Goal: Transaction & Acquisition: Purchase product/service

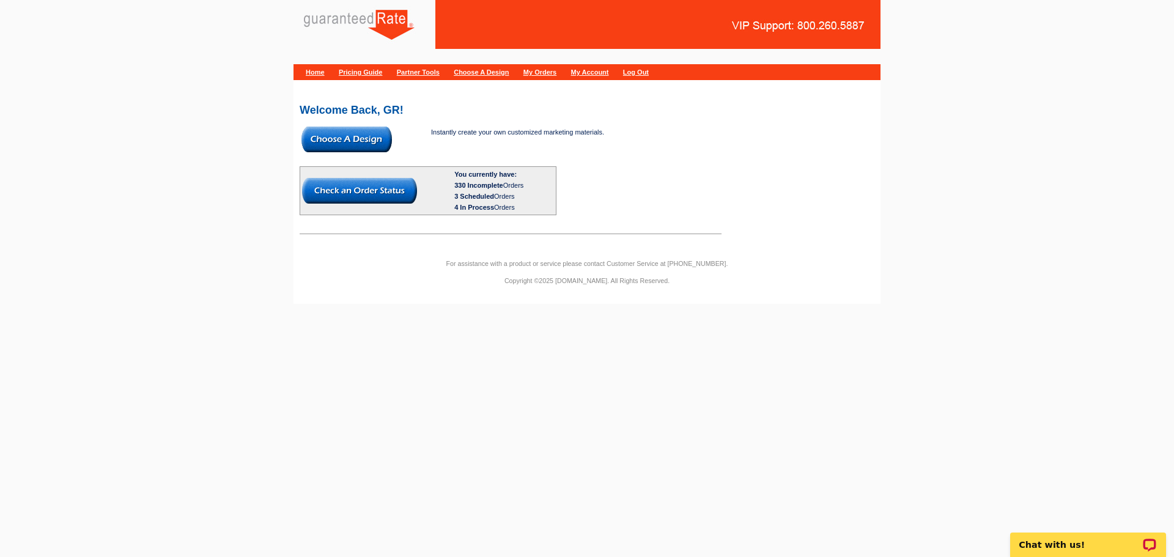
click at [295, 133] on div "Welcome Back, GR! Instantly create your own customized marketing materials. You…" at bounding box center [587, 164] width 587 height 151
click at [323, 137] on img at bounding box center [347, 140] width 91 height 26
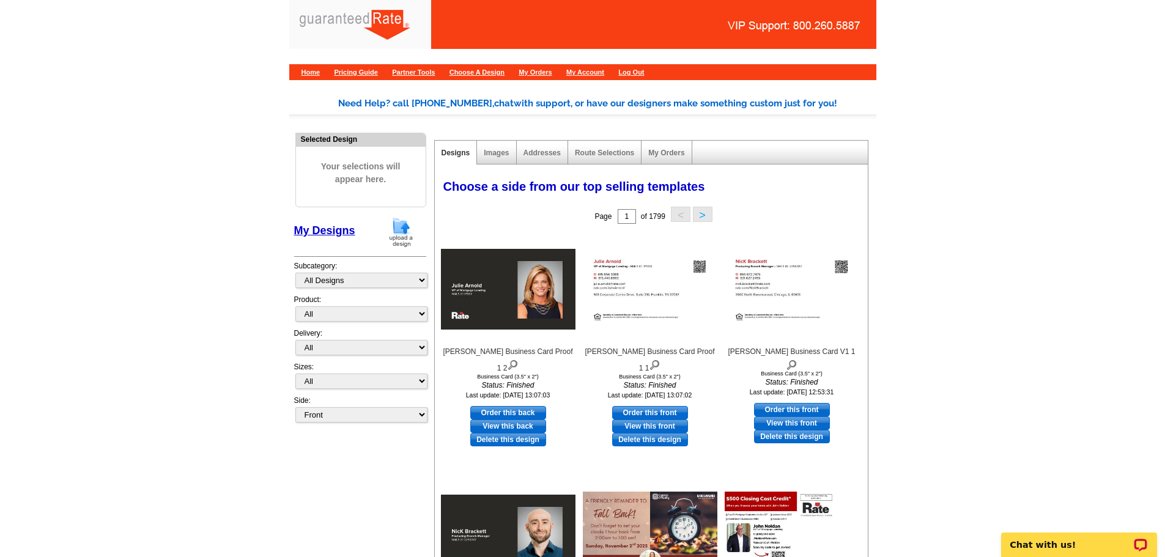
click at [411, 234] on img at bounding box center [401, 232] width 32 height 31
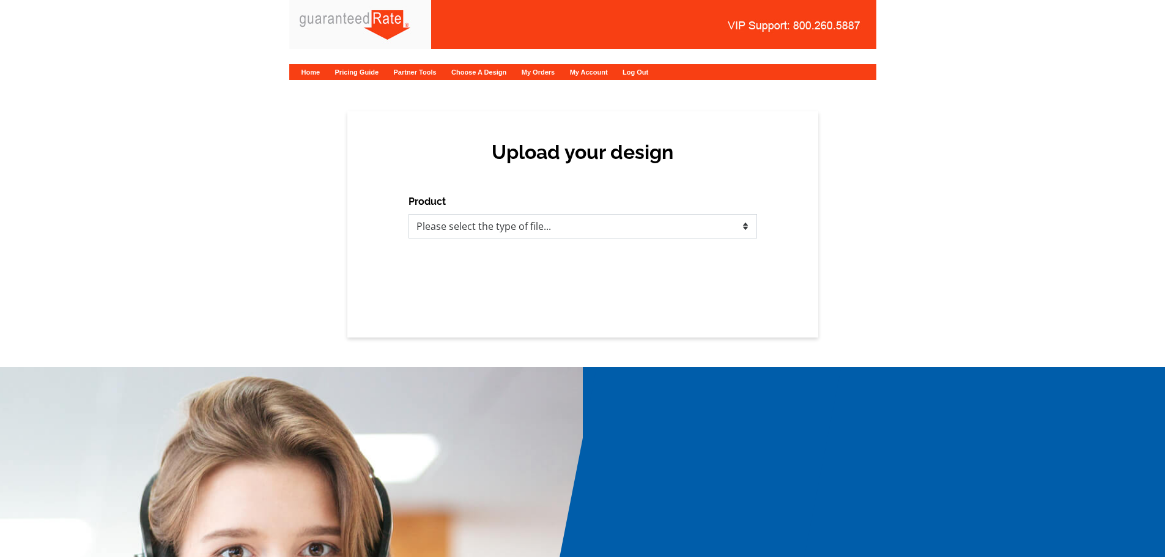
click at [478, 225] on select "Please select the type of file... Postcards Calendars Business Cards Letters an…" at bounding box center [583, 226] width 349 height 24
select select "1"
click at [409, 214] on select "Please select the type of file... Postcards Calendars Business Cards Letters an…" at bounding box center [583, 226] width 349 height 24
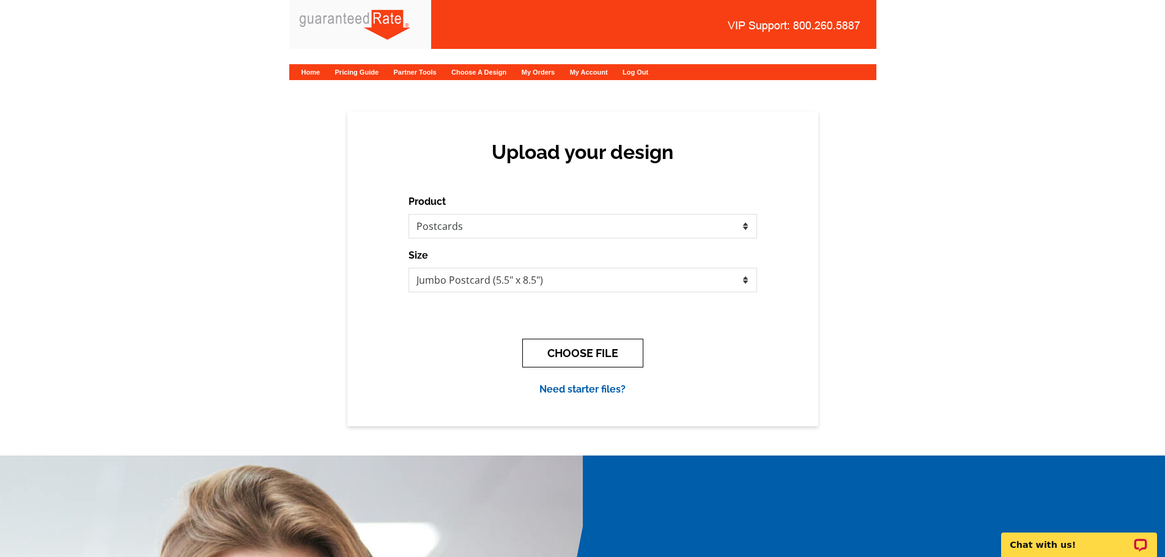
click at [558, 354] on button "CHOOSE FILE" at bounding box center [582, 353] width 121 height 29
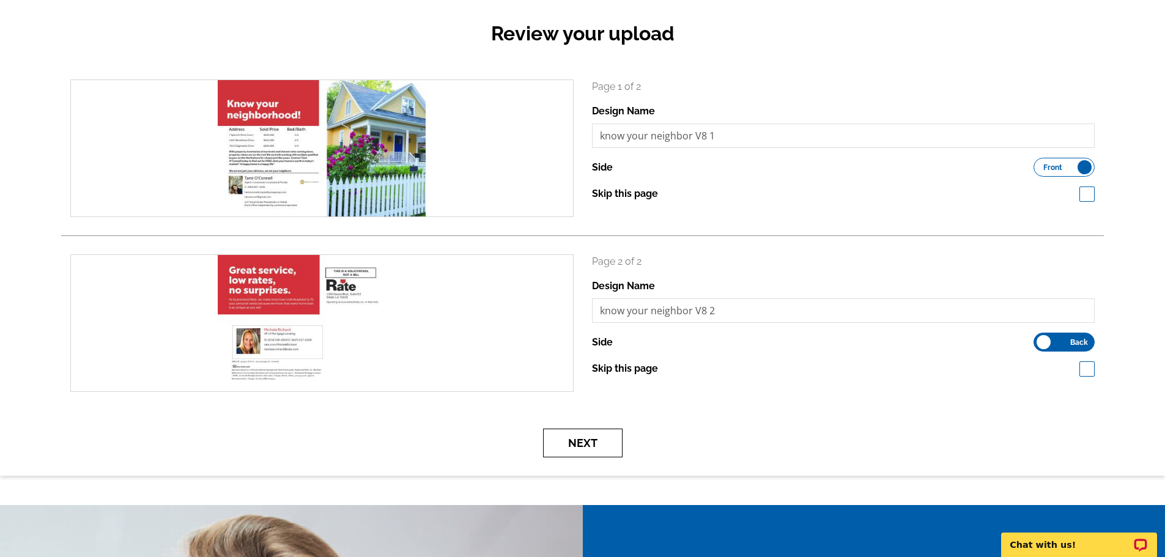
click at [574, 436] on button "Next" at bounding box center [583, 443] width 80 height 29
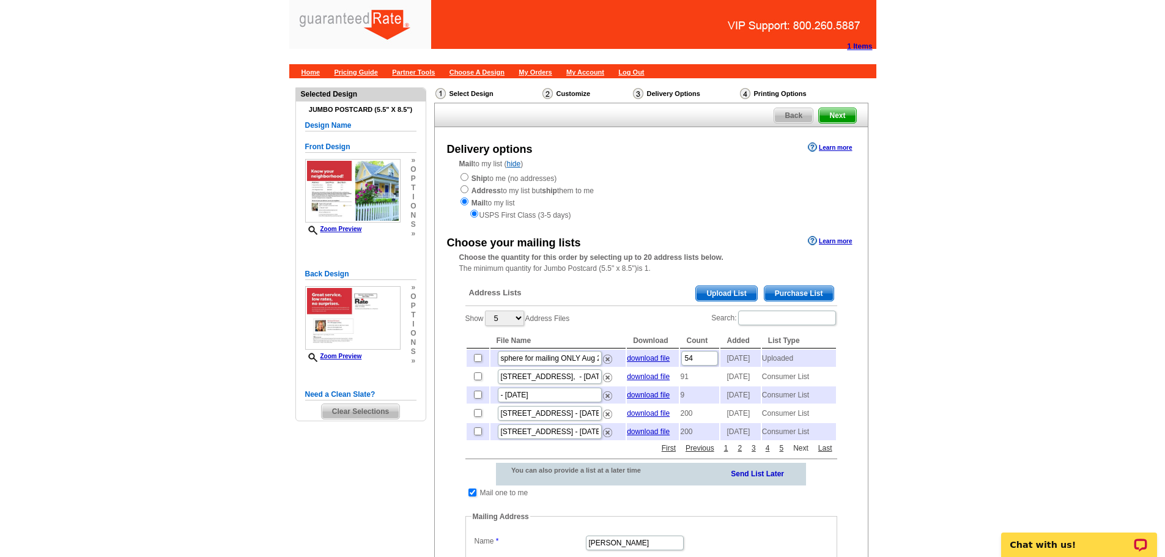
click at [802, 454] on link "Next" at bounding box center [800, 448] width 21 height 11
click at [804, 454] on link "Next" at bounding box center [800, 448] width 21 height 11
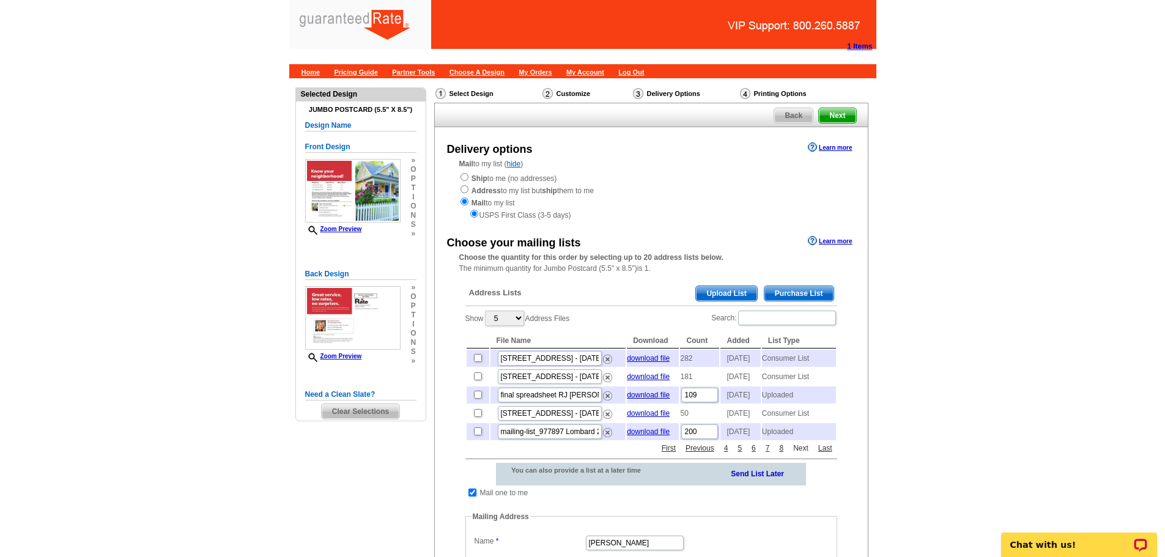
click at [804, 454] on link "Next" at bounding box center [800, 448] width 21 height 11
click at [793, 289] on span "Purchase List" at bounding box center [799, 293] width 69 height 15
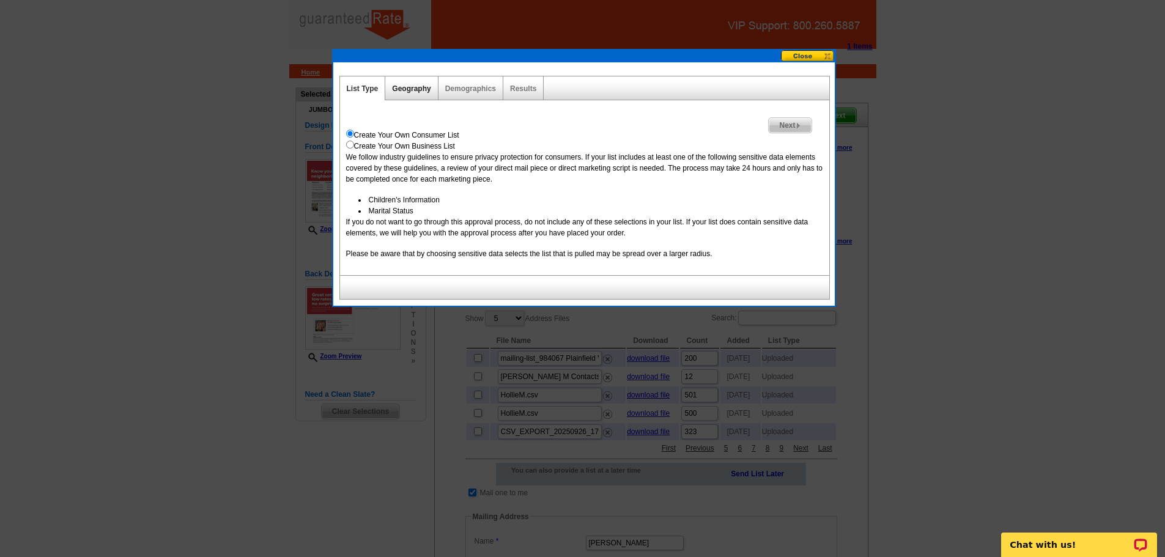
click at [406, 92] on link "Geography" at bounding box center [411, 88] width 39 height 9
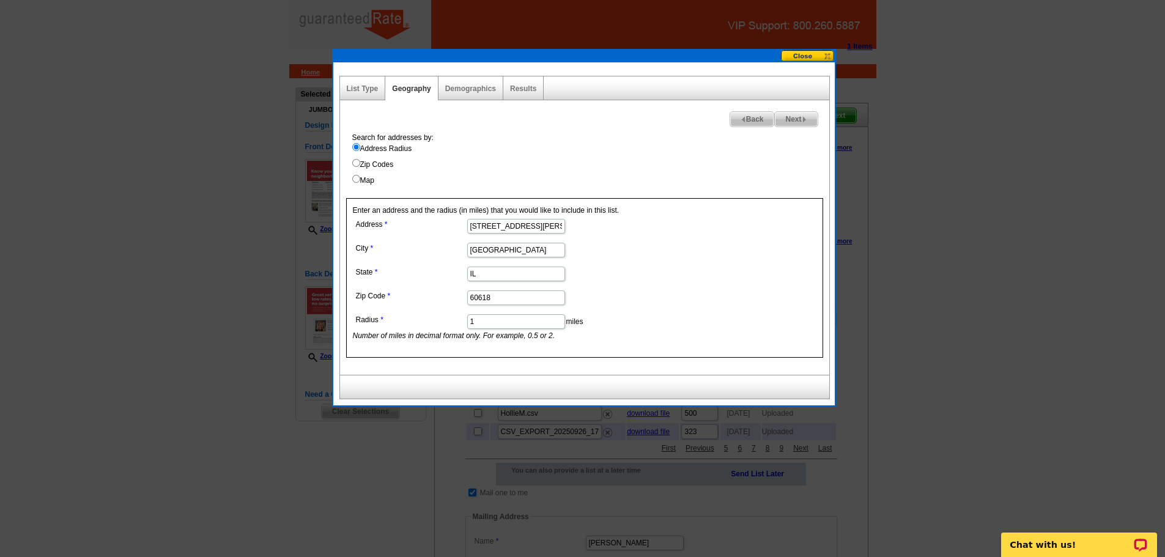
drag, startPoint x: 538, startPoint y: 227, endPoint x: 346, endPoint y: 213, distance: 193.1
click at [346, 213] on div "Enter an address and the radius (in miles) that you would like to include in th…" at bounding box center [584, 278] width 477 height 160
paste input "1305 Stillwater Dri"
type input "1305 Stillwater Drive"
drag, startPoint x: 516, startPoint y: 253, endPoint x: 412, endPoint y: 249, distance: 104.0
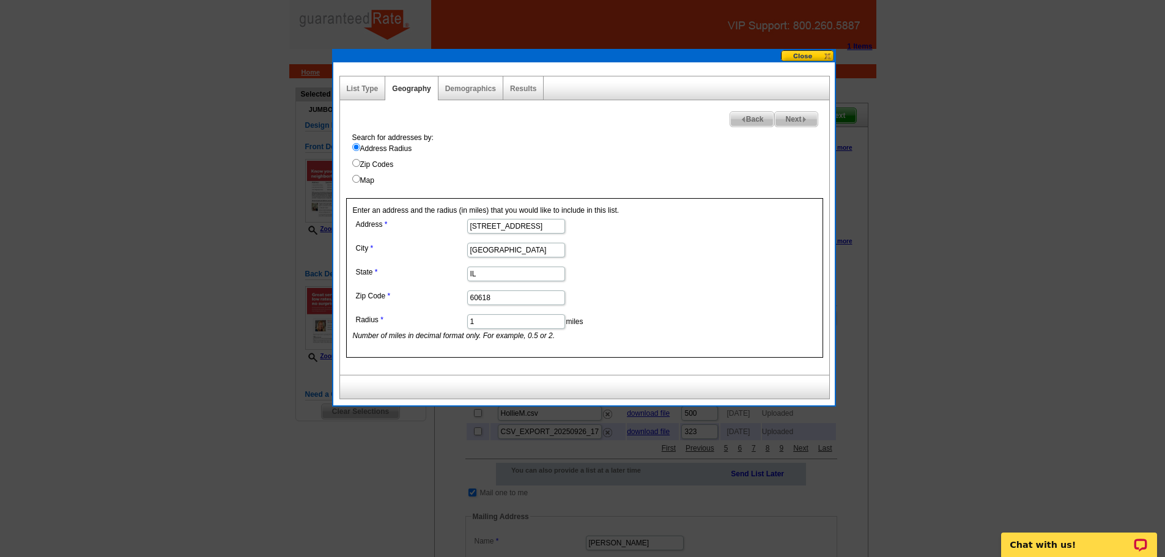
click at [412, 249] on dl "Address 1305 Stillwater Drive City Chicago State IL Zip Code 60618 Radius 1 mil…" at bounding box center [515, 278] width 325 height 125
paste input "Mandeville"
type input "Mandeville"
type input "LA"
click at [516, 322] on input "1" at bounding box center [516, 321] width 98 height 15
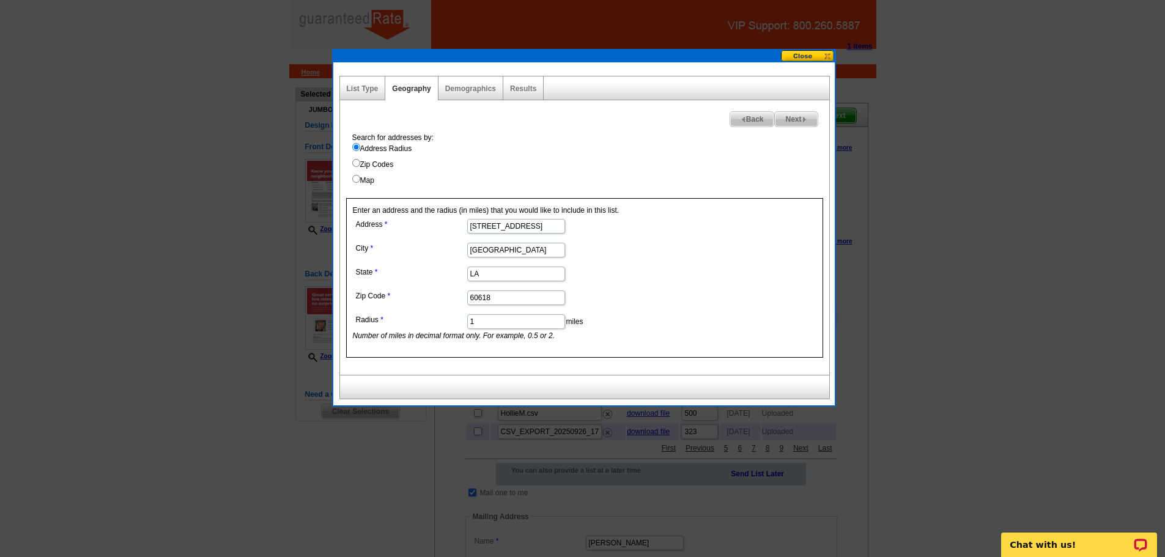
drag, startPoint x: 502, startPoint y: 301, endPoint x: 283, endPoint y: 305, distance: 219.0
click at [284, 302] on body "1 Items Home Pricing Guide Partner Tools Choose A Design My Orders My Account L…" at bounding box center [582, 472] width 1165 height 944
paste input "70471"
type input "70471"
drag, startPoint x: 490, startPoint y: 315, endPoint x: 308, endPoint y: 316, distance: 181.7
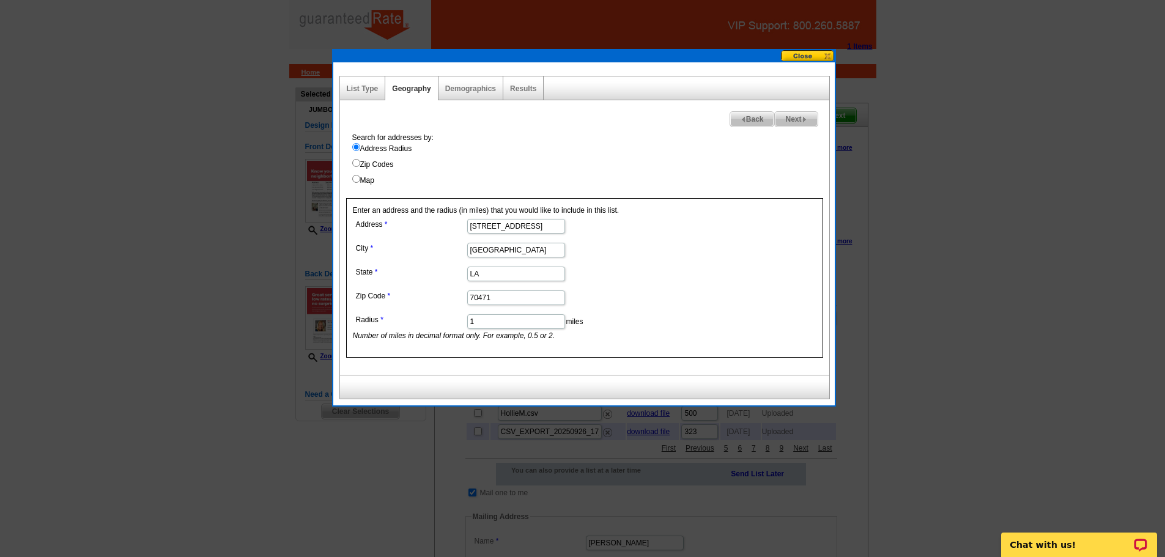
click at [308, 316] on body "1 Items Home Pricing Guide Partner Tools Choose A Design My Orders My Account L…" at bounding box center [582, 472] width 1165 height 944
type input ".2"
click at [584, 164] on label "Zip Codes" at bounding box center [590, 164] width 477 height 11
click at [360, 164] on input "Zip Codes" at bounding box center [356, 163] width 8 height 8
radio input "true"
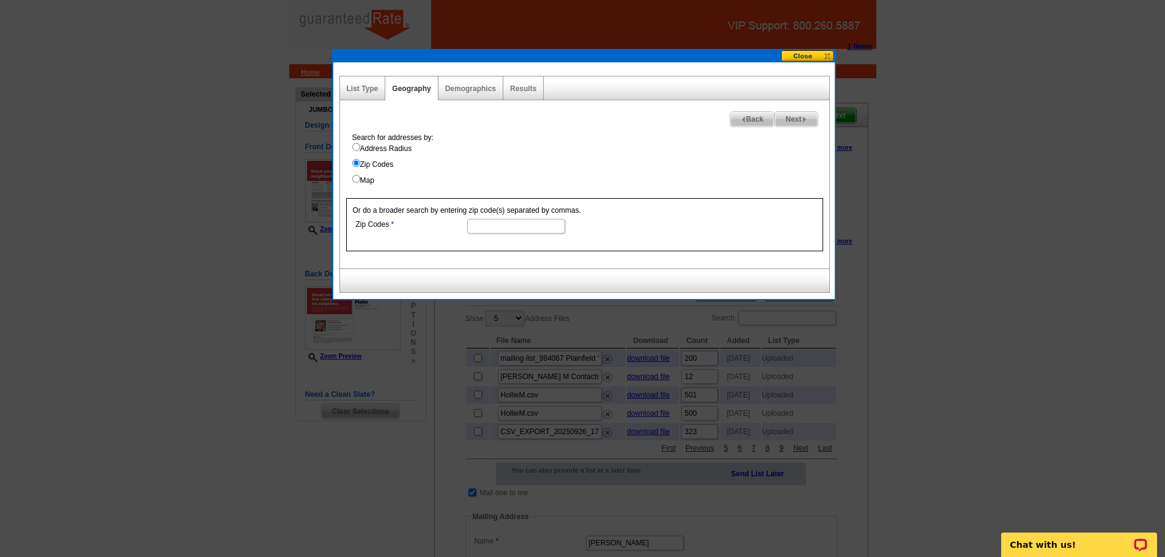
click at [401, 150] on label "Address Radius" at bounding box center [590, 148] width 477 height 11
click at [360, 150] on input "Address Radius" at bounding box center [356, 147] width 8 height 8
radio input "true"
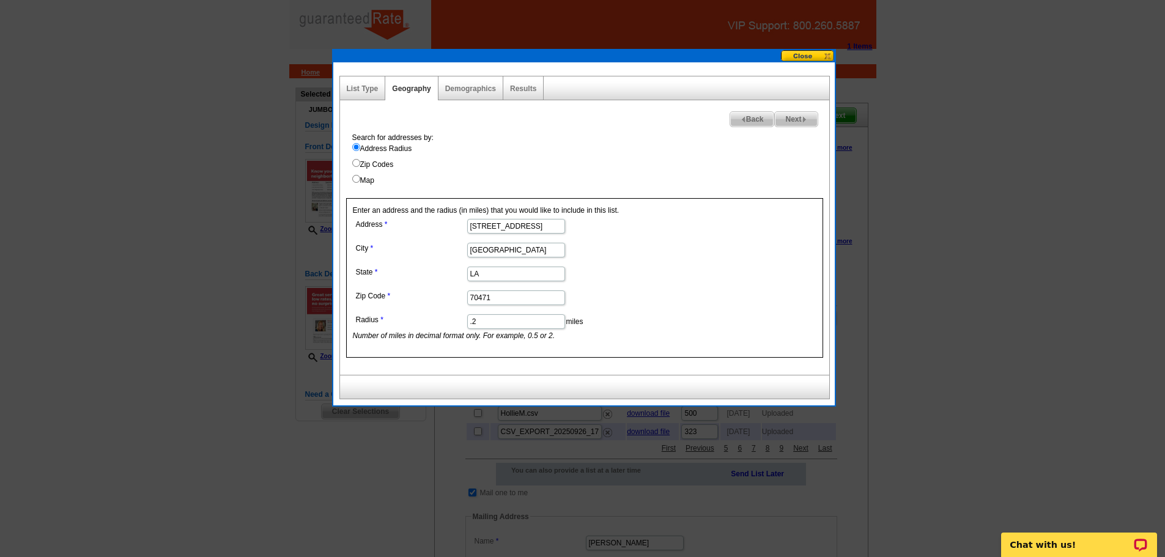
click at [527, 79] on div "Results" at bounding box center [523, 88] width 40 height 24
click at [527, 85] on link "Results" at bounding box center [523, 88] width 26 height 9
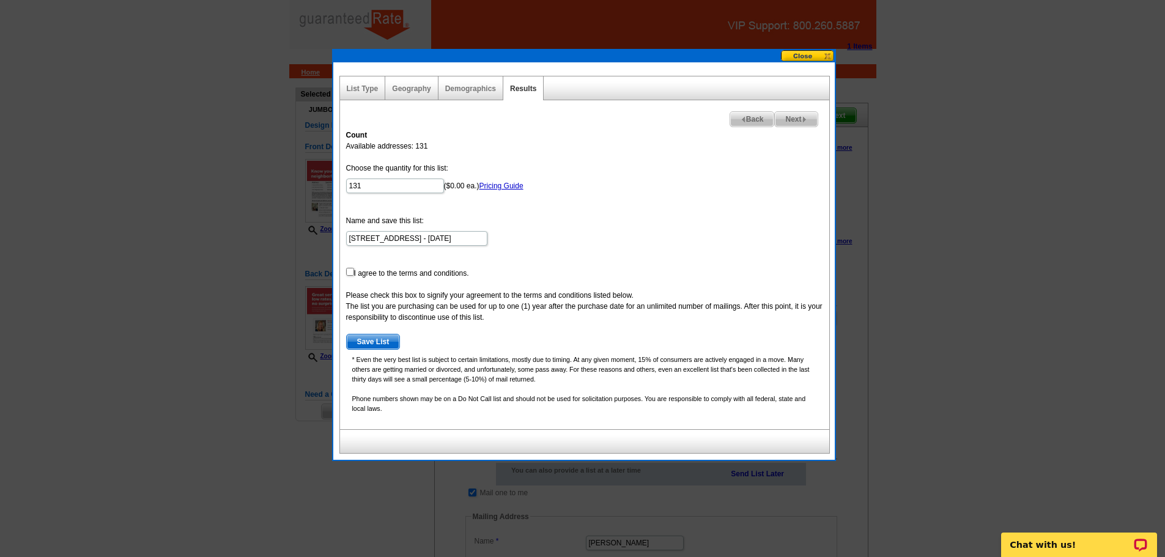
click at [402, 94] on div "Geography" at bounding box center [411, 88] width 53 height 24
click at [402, 91] on link "Geography" at bounding box center [411, 88] width 39 height 9
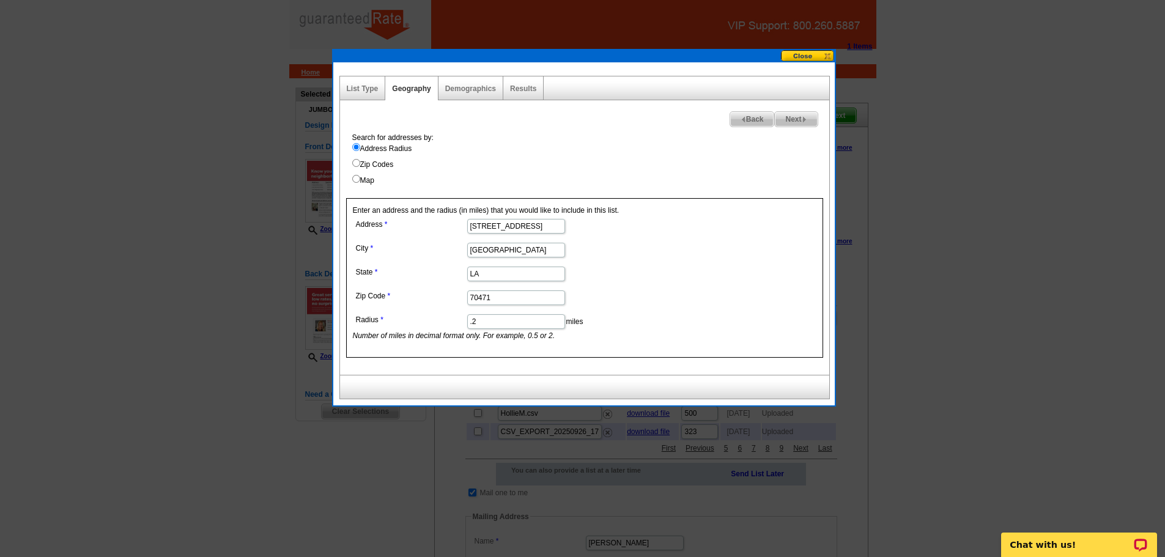
drag, startPoint x: 492, startPoint y: 325, endPoint x: 404, endPoint y: 328, distance: 88.7
click at [404, 328] on dd ".2 miles Number of miles in decimal format only. For example, 0.5 or 2." at bounding box center [515, 326] width 325 height 30
type input ".3"
click at [480, 89] on link "Demographics" at bounding box center [470, 88] width 51 height 9
click at [521, 86] on link "Results" at bounding box center [523, 88] width 26 height 9
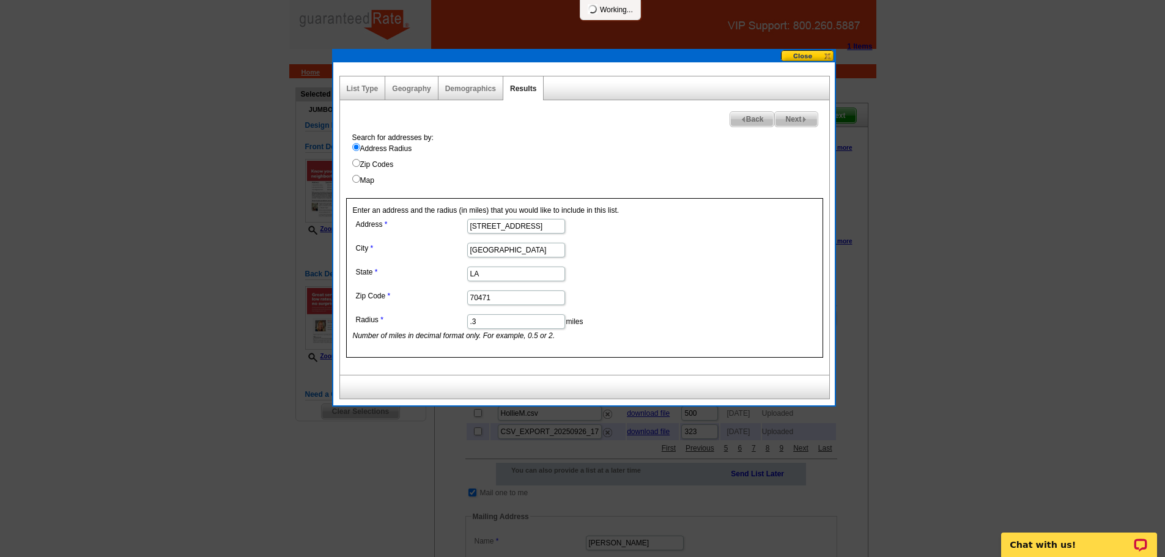
select select
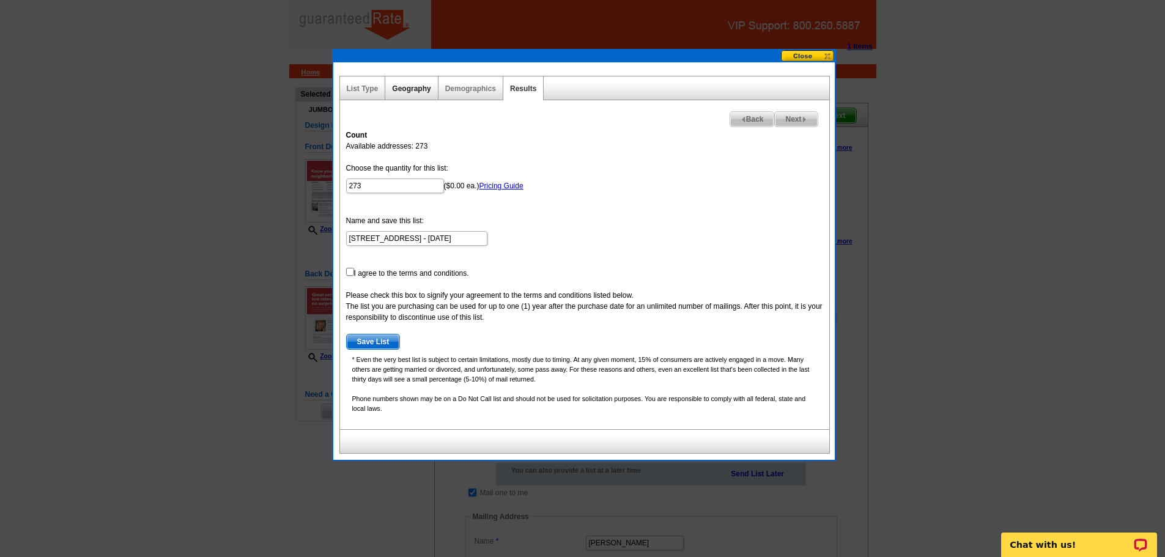
click at [418, 92] on link "Geography" at bounding box center [411, 88] width 39 height 9
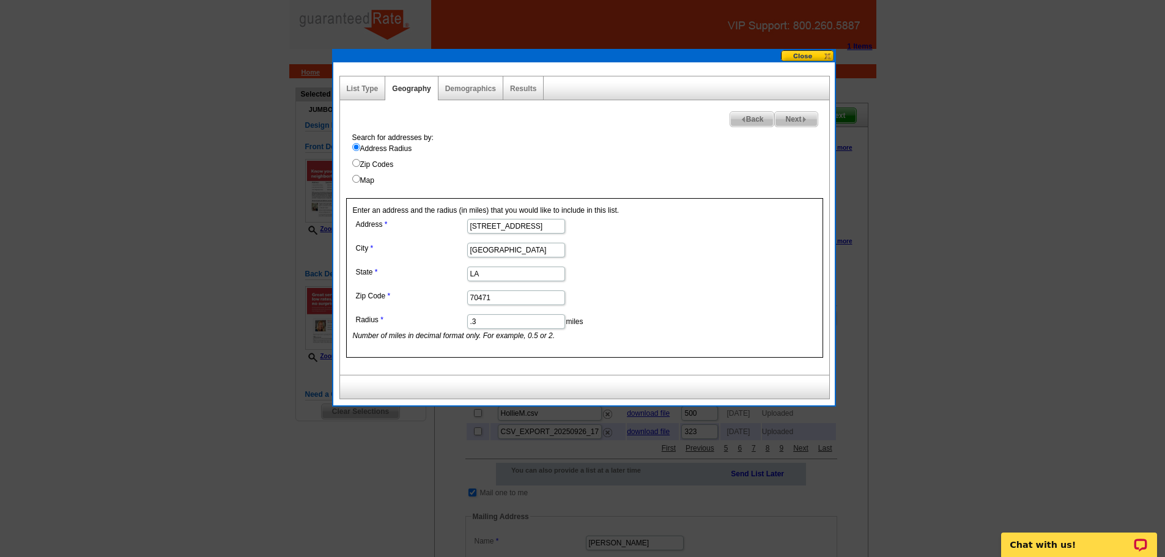
click at [483, 323] on input ".3" at bounding box center [516, 321] width 98 height 15
type input ".26"
click at [529, 92] on link "Results" at bounding box center [523, 88] width 26 height 9
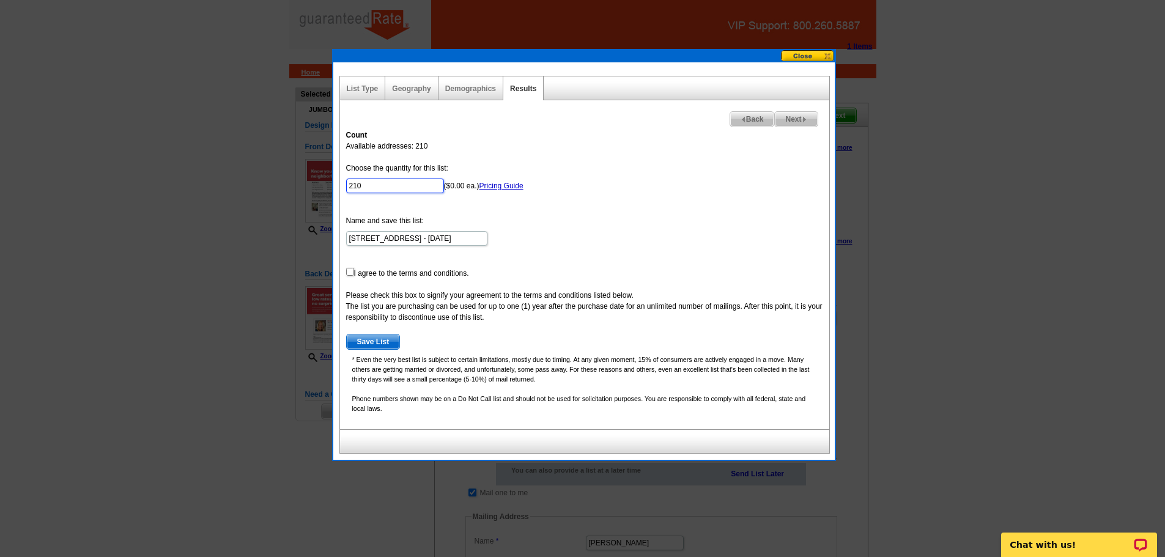
drag, startPoint x: 363, startPoint y: 188, endPoint x: 238, endPoint y: 185, distance: 124.8
click at [238, 185] on body "1 Items Home Pricing Guide Partner Tools Choose A Design My Orders My Account L…" at bounding box center [582, 472] width 1165 height 944
type input "200"
click at [346, 275] on input "checkbox" at bounding box center [350, 272] width 8 height 8
checkbox input "true"
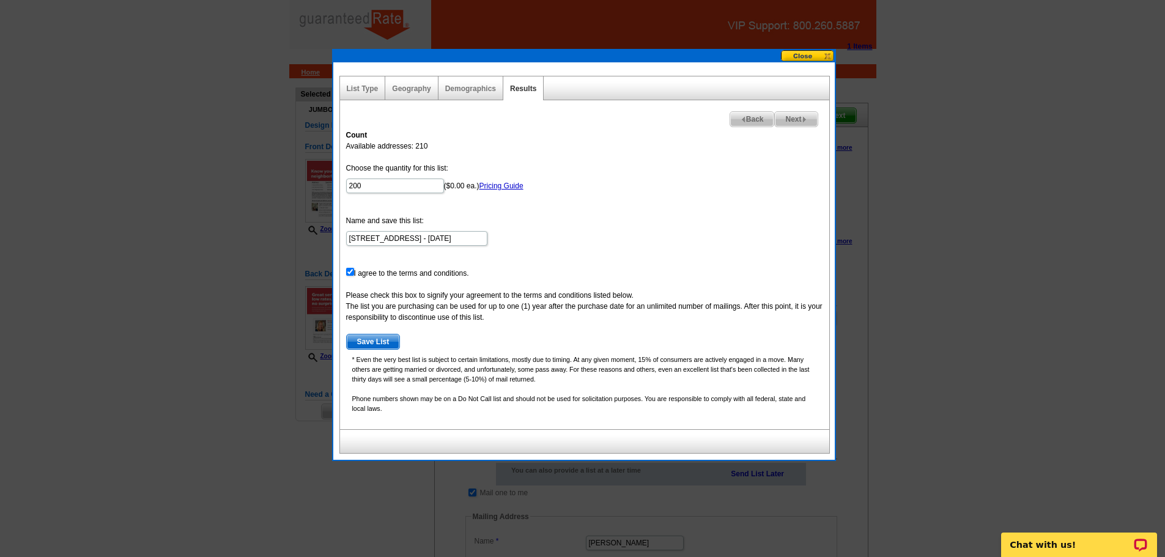
click at [371, 344] on span "Save List" at bounding box center [373, 342] width 53 height 15
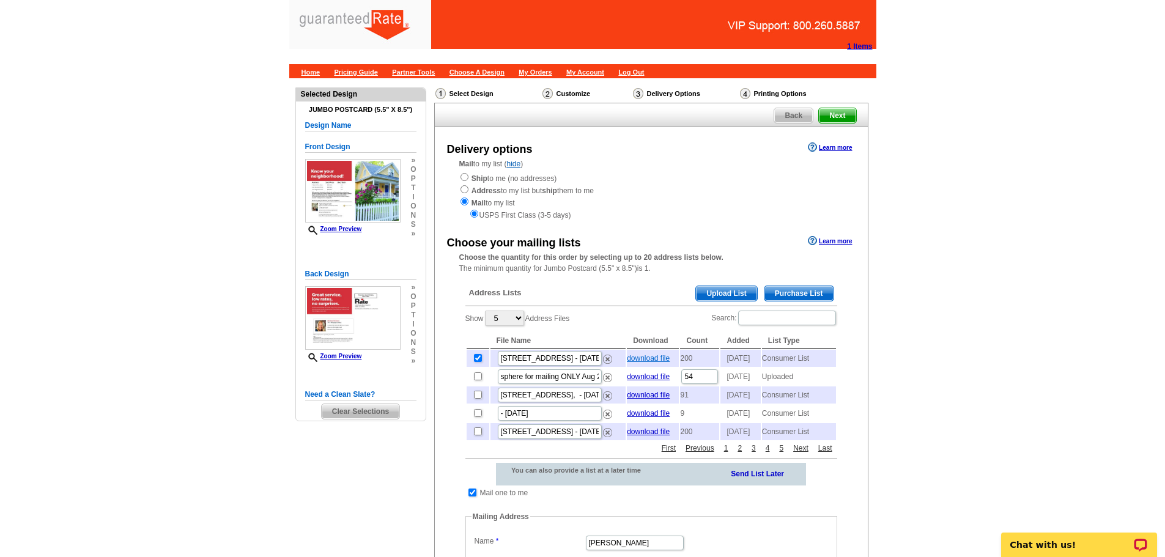
click at [656, 357] on link "download file" at bounding box center [648, 358] width 43 height 9
